Goal: Task Accomplishment & Management: Manage account settings

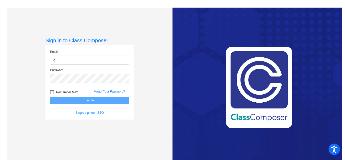
type input "[EMAIL_ADDRESS][DOMAIN_NAME]"
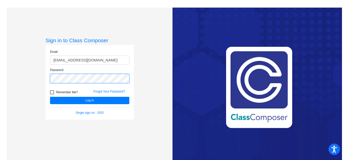
click at [50, 97] on button "Log In" at bounding box center [89, 100] width 79 height 7
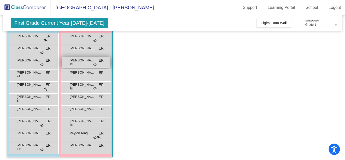
scroll to position [50, 0]
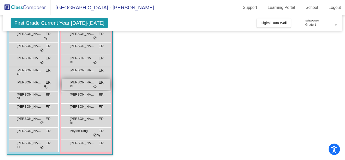
click at [81, 87] on div "[PERSON_NAME] RI ER lock do_not_disturb_alt" at bounding box center [86, 84] width 48 height 10
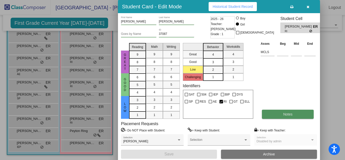
click at [286, 115] on span "Notes" at bounding box center [287, 114] width 9 height 4
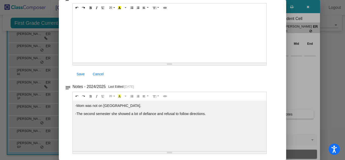
scroll to position [0, 0]
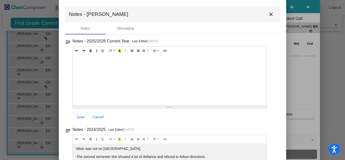
click at [271, 13] on mat-icon "close" at bounding box center [271, 14] width 6 height 6
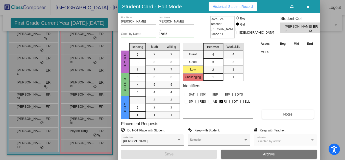
click at [307, 7] on icon "button" at bounding box center [308, 7] width 3 height 4
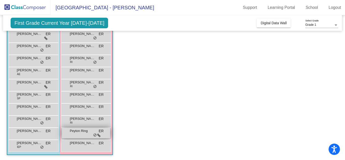
click at [77, 133] on div "Peyton Ring ER lock do_not_disturb_alt" at bounding box center [86, 133] width 48 height 10
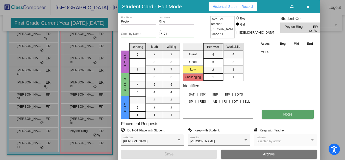
click at [299, 114] on button "Notes" at bounding box center [288, 114] width 52 height 9
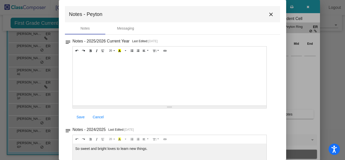
click at [270, 13] on mat-icon "close" at bounding box center [271, 14] width 6 height 6
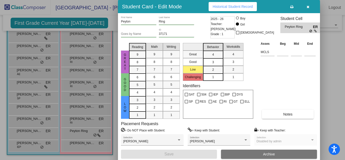
click at [309, 9] on button "button" at bounding box center [308, 6] width 16 height 9
